Goal: Task Accomplishment & Management: Manage account settings

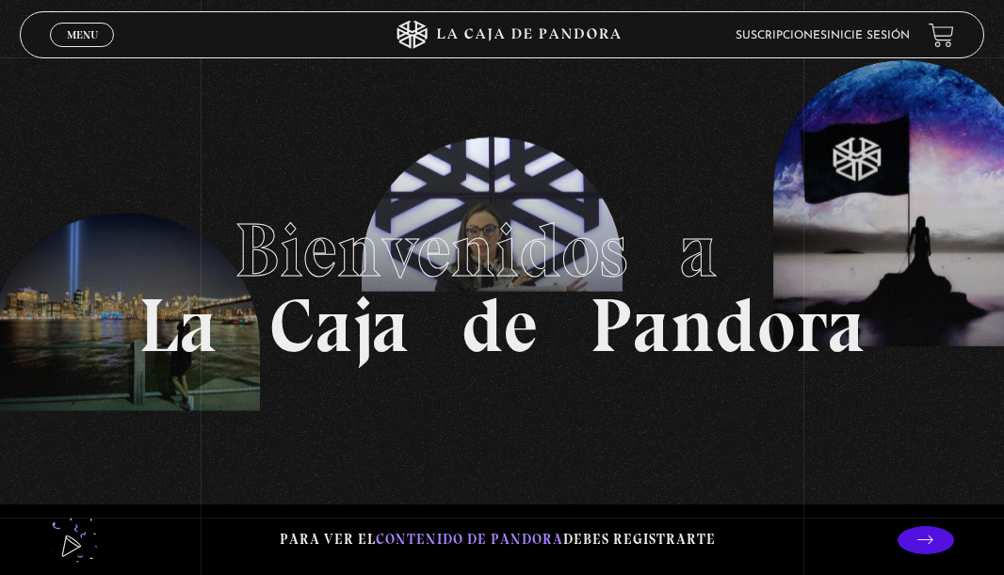
click at [877, 32] on li "Inicie sesión" at bounding box center [868, 35] width 83 height 25
click at [863, 33] on link "Inicie sesión" at bounding box center [868, 35] width 83 height 11
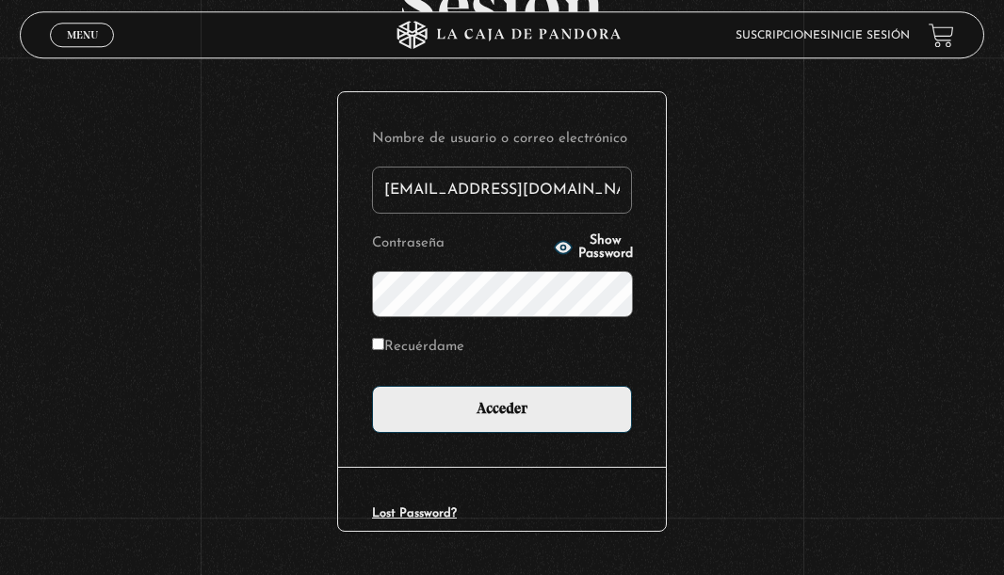
scroll to position [234, 0]
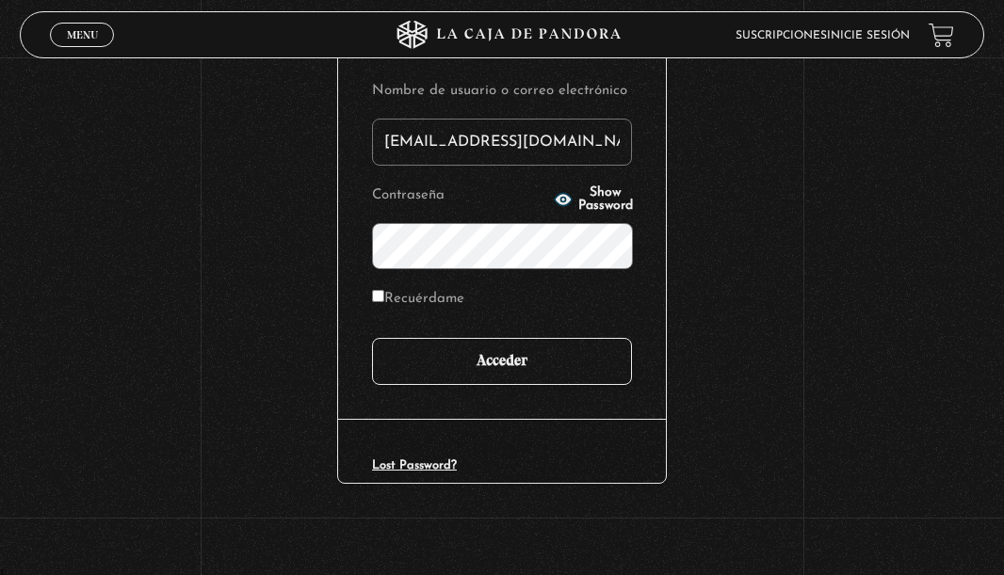
type input "imararo19@hotmail.com"
click at [473, 357] on input "Acceder" at bounding box center [502, 361] width 260 height 47
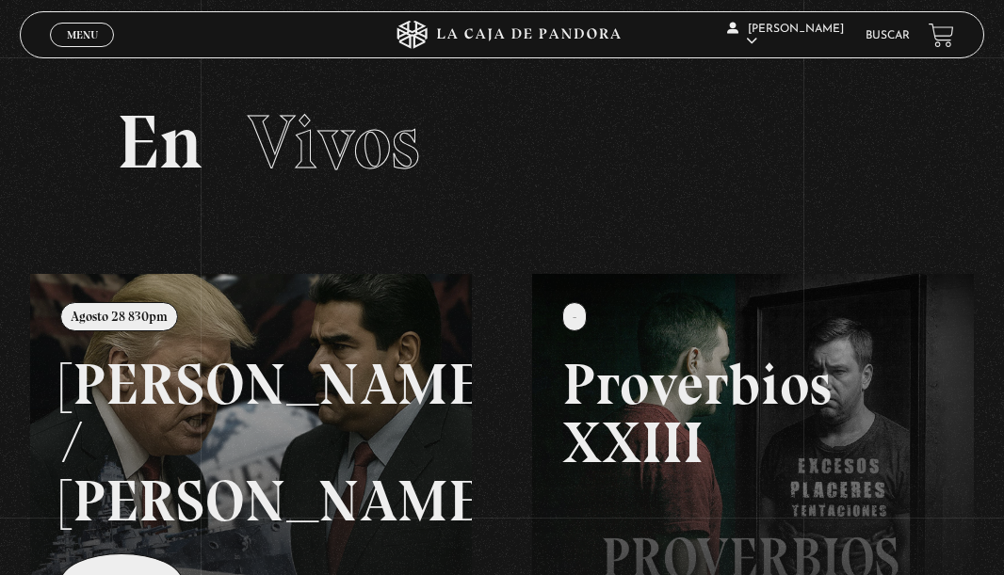
click at [112, 509] on link at bounding box center [532, 561] width 1004 height 575
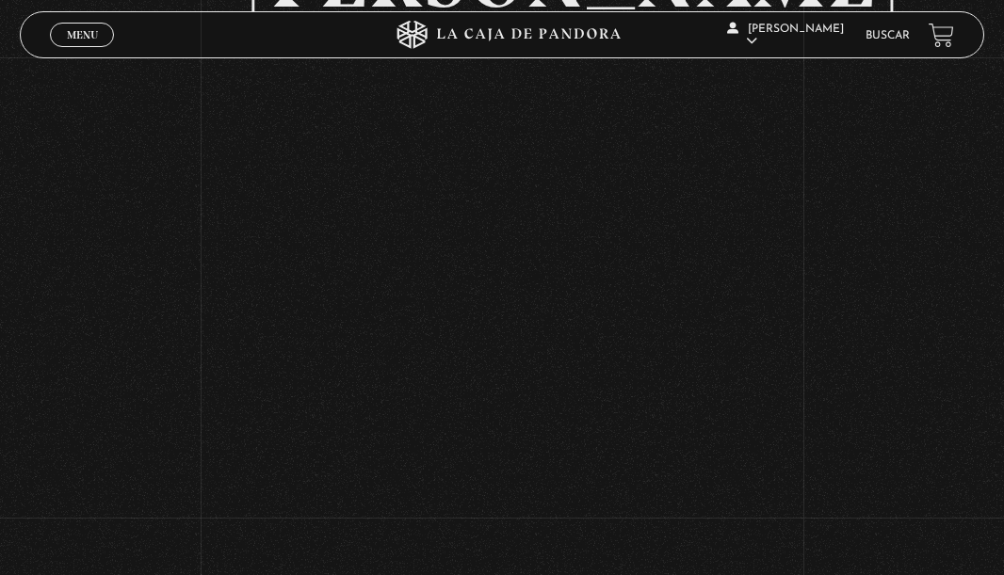
scroll to position [196, 0]
